Goal: Navigation & Orientation: Find specific page/section

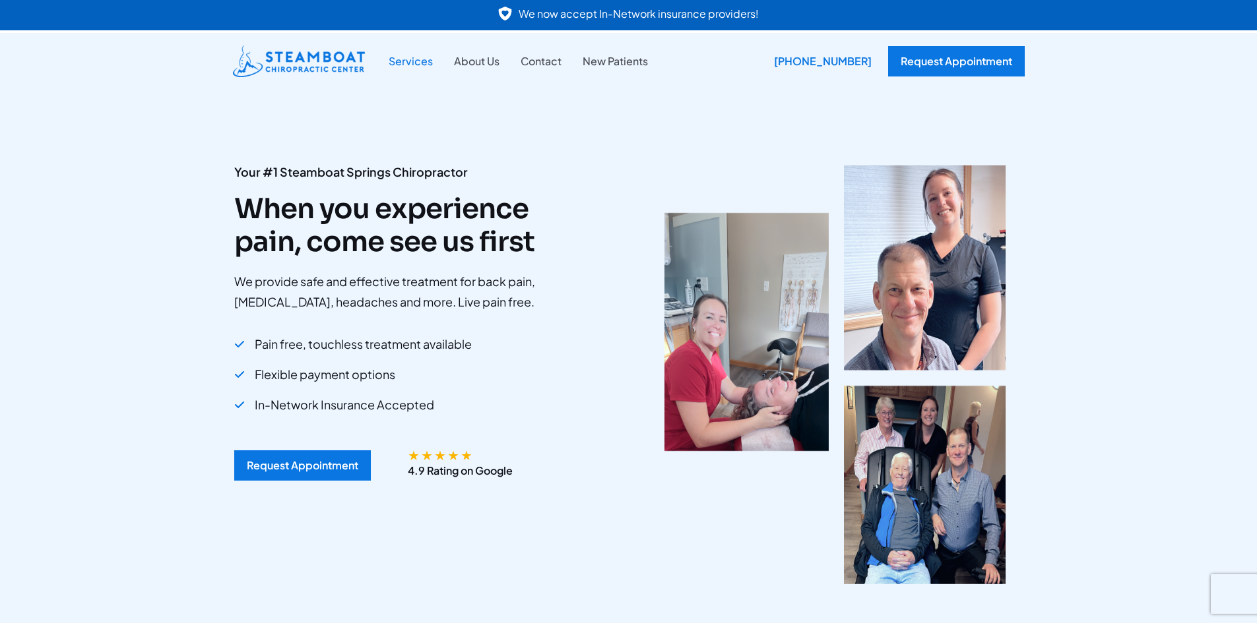
click at [413, 57] on link "Services" at bounding box center [410, 61] width 65 height 17
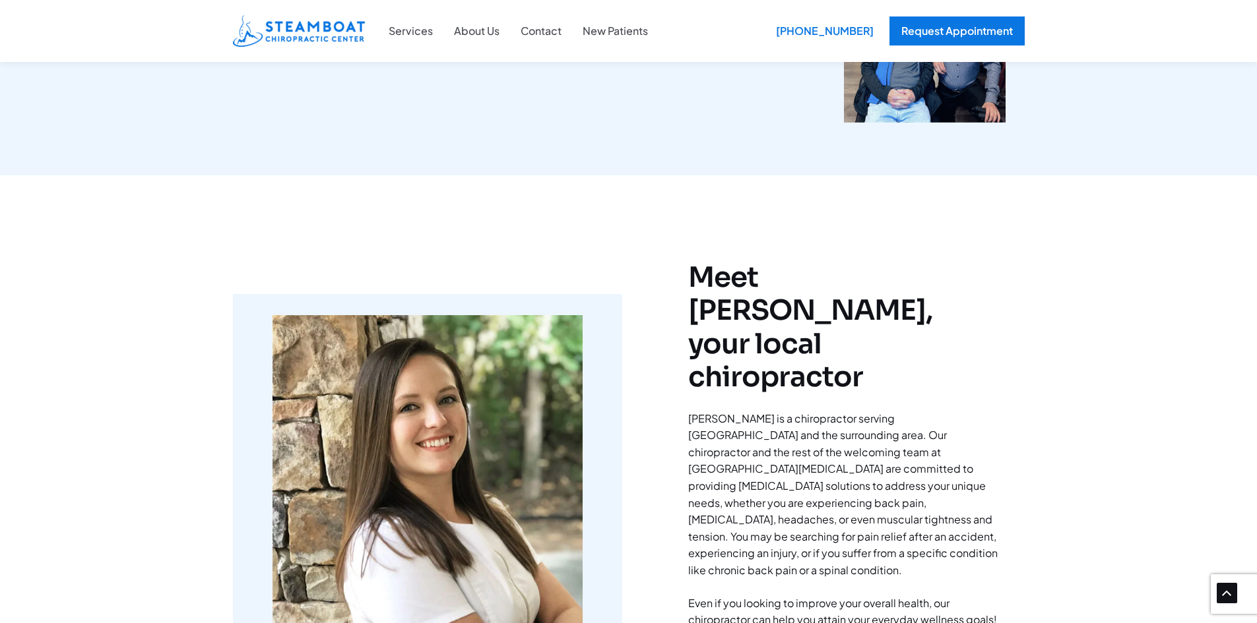
scroll to position [528, 0]
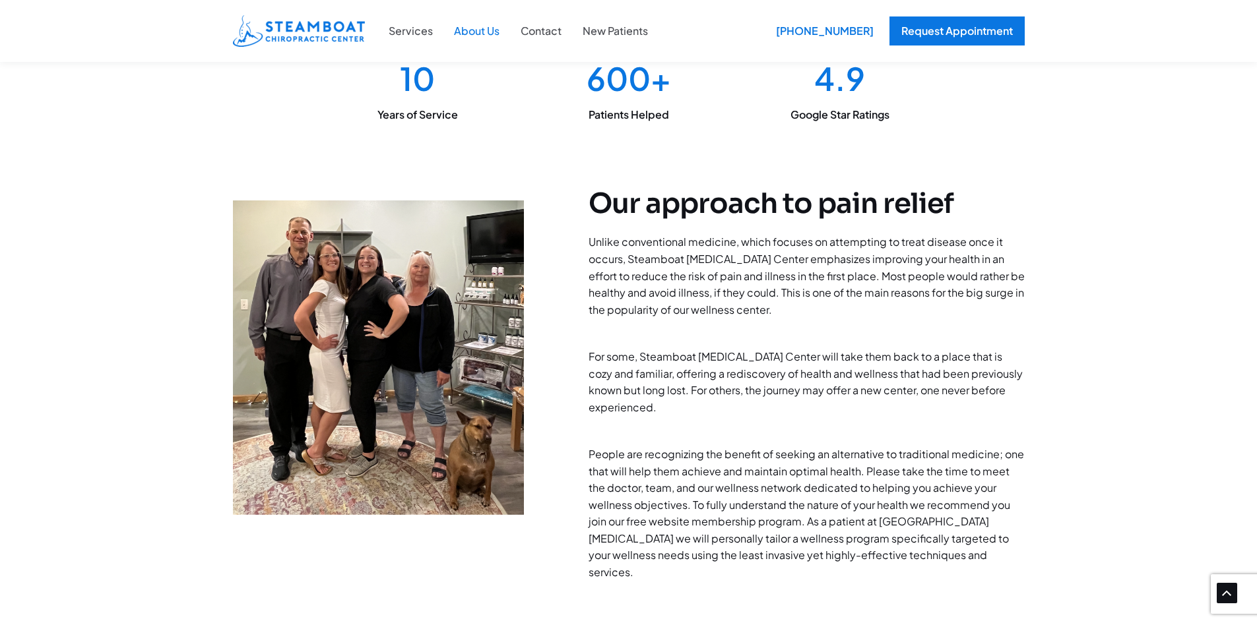
scroll to position [264, 0]
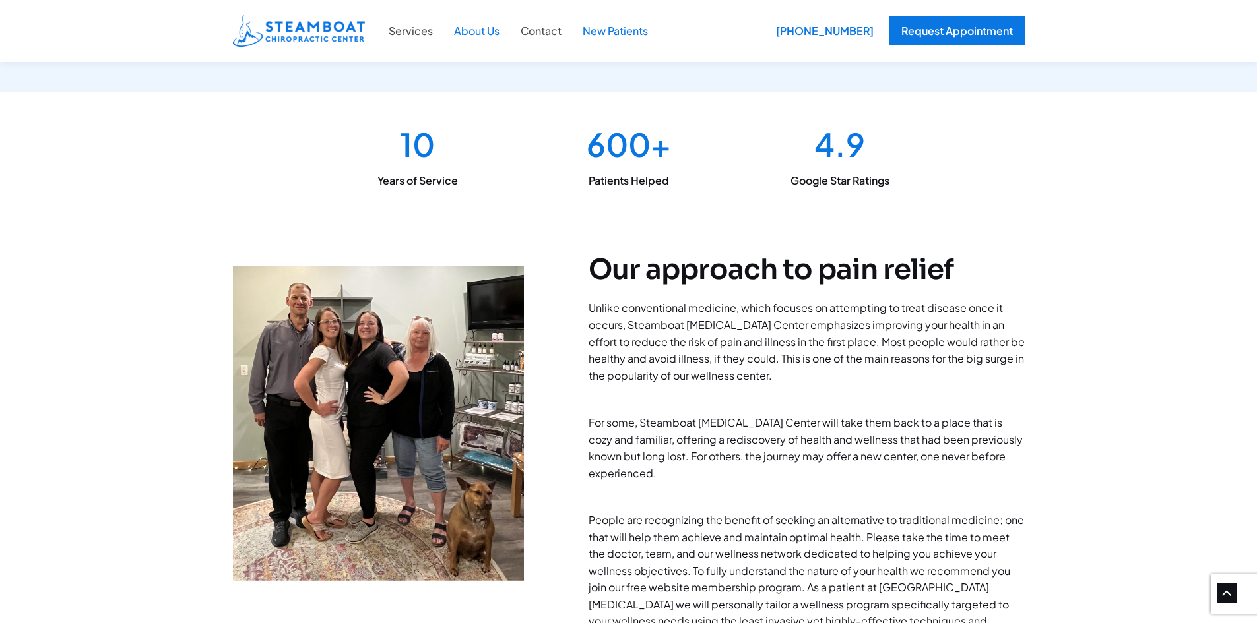
click at [616, 26] on link "New Patients" at bounding box center [615, 30] width 86 height 17
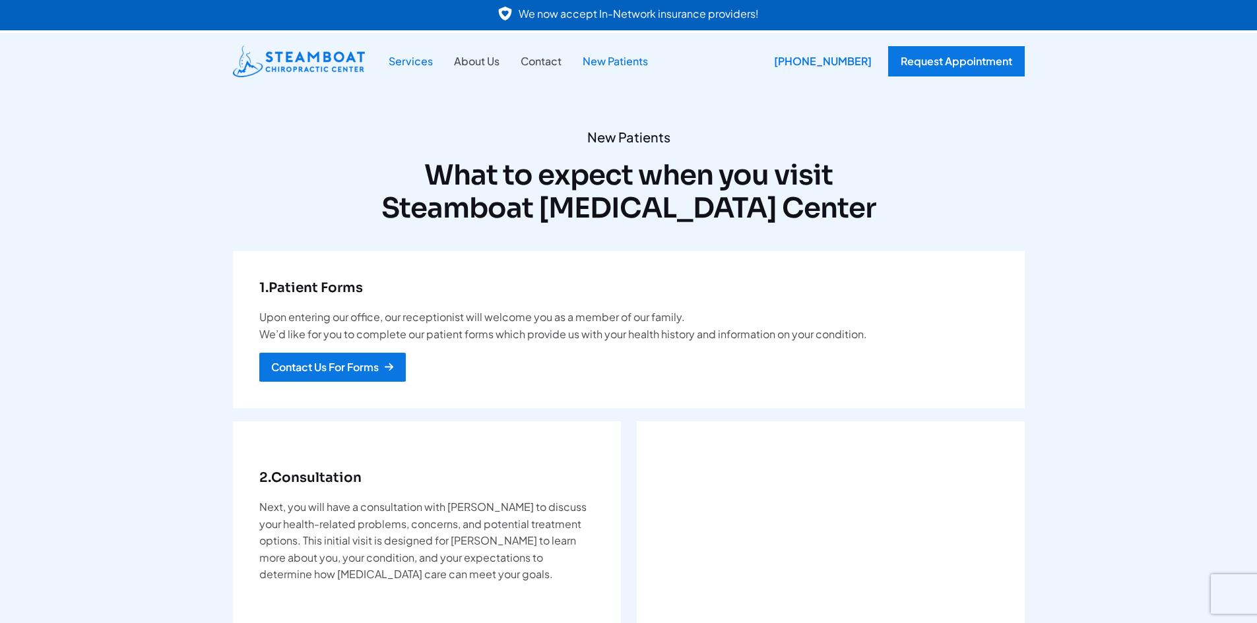
click at [408, 59] on link "Services" at bounding box center [410, 61] width 65 height 17
